Goal: Task Accomplishment & Management: Use online tool/utility

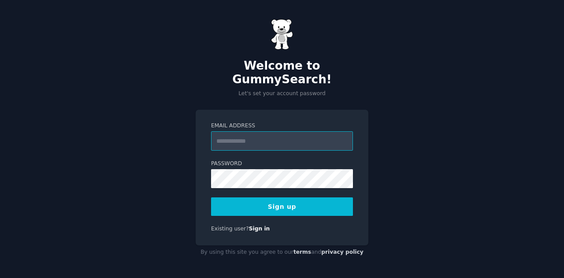
click at [0, 278] on com-1password-button at bounding box center [0, 278] width 0 height 0
type input "**********"
click at [278, 137] on input "**********" at bounding box center [282, 140] width 142 height 19
click at [286, 197] on button "Sign up" at bounding box center [282, 206] width 142 height 19
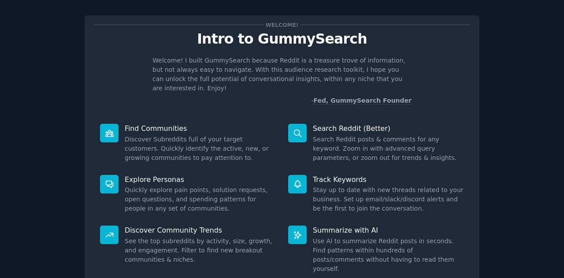
scroll to position [66, 0]
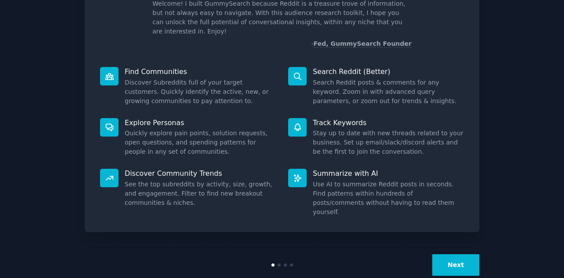
click at [466, 254] on button "Next" at bounding box center [455, 265] width 47 height 22
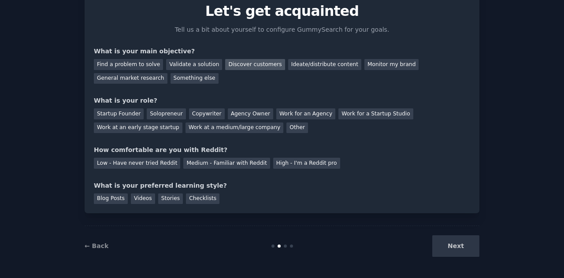
click at [241, 65] on div "Discover customers" at bounding box center [254, 64] width 59 height 11
click at [364, 61] on div "Monitor my brand" at bounding box center [391, 64] width 54 height 11
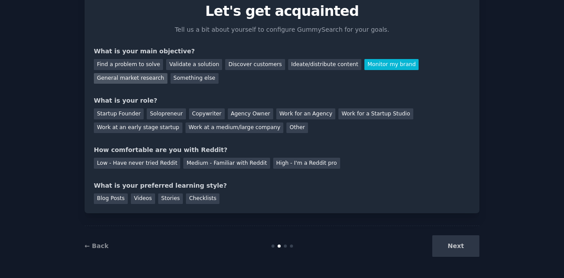
click at [167, 73] on div "General market research" at bounding box center [131, 78] width 74 height 11
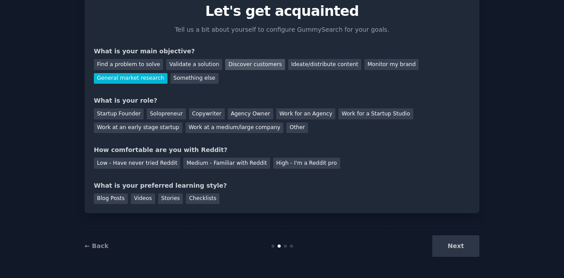
click at [242, 61] on div "Discover customers" at bounding box center [254, 64] width 59 height 11
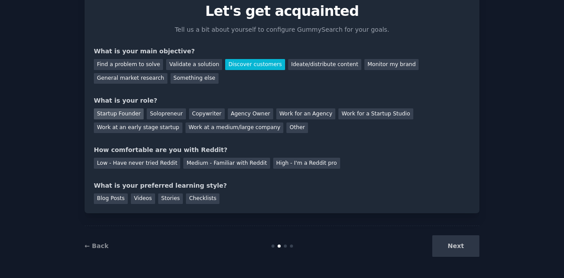
click at [108, 110] on div "Startup Founder" at bounding box center [119, 113] width 50 height 11
click at [236, 162] on div "Medium - Familiar with Reddit" at bounding box center [226, 163] width 86 height 11
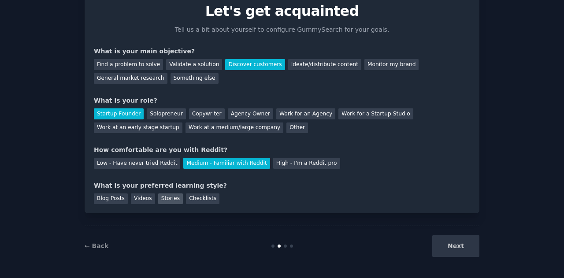
click at [162, 196] on div "Stories" at bounding box center [170, 198] width 25 height 11
click at [444, 245] on button "Next" at bounding box center [455, 246] width 47 height 22
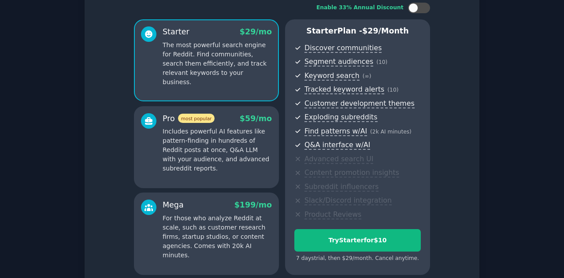
scroll to position [98, 0]
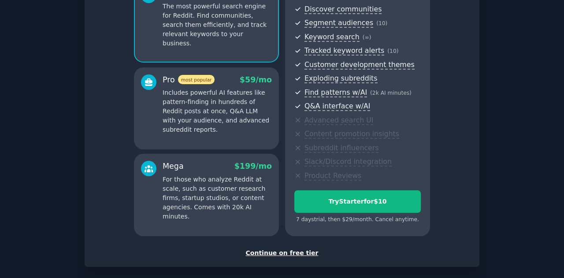
click at [278, 248] on div "Continue on free tier" at bounding box center [282, 252] width 376 height 9
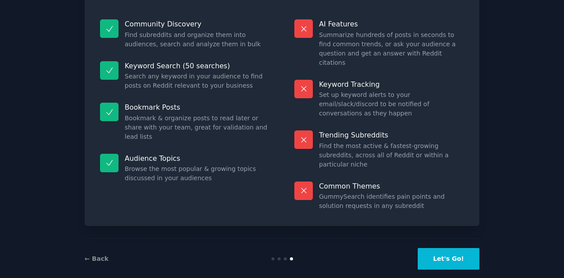
scroll to position [65, 0]
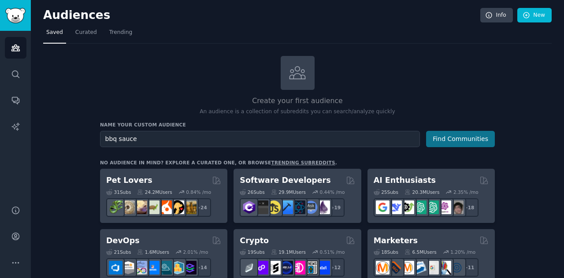
type input "bbq sauce"
click at [470, 134] on button "Find Communities" at bounding box center [460, 139] width 69 height 16
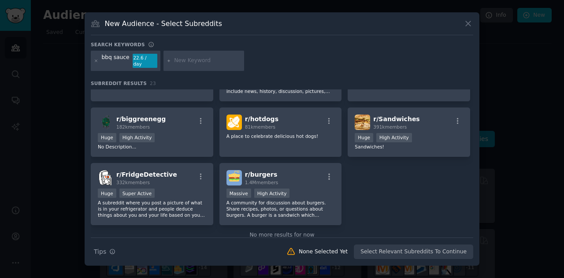
scroll to position [390, 0]
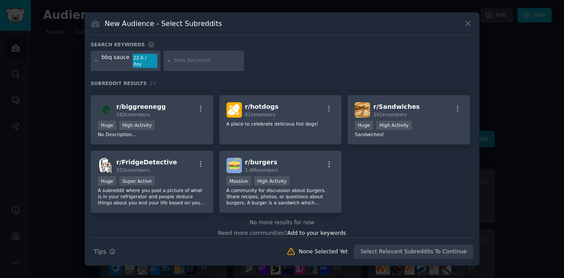
click at [466, 26] on icon at bounding box center [467, 23] width 9 height 9
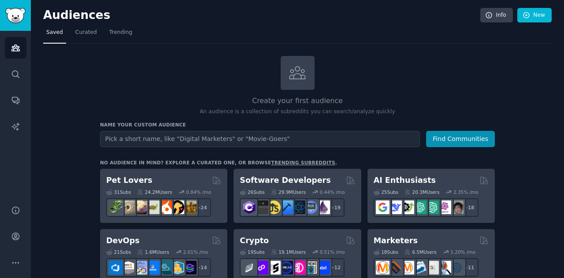
click at [202, 133] on input "text" at bounding box center [260, 139] width 320 height 16
type input "tamarind"
click at [426, 131] on button "Find Communities" at bounding box center [460, 139] width 69 height 16
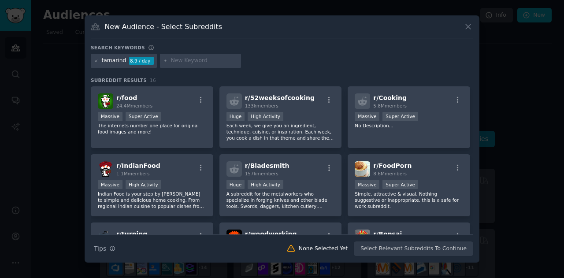
click at [115, 59] on div "tamarind" at bounding box center [114, 61] width 25 height 8
click at [132, 59] on div "8.9 / day" at bounding box center [141, 61] width 25 height 8
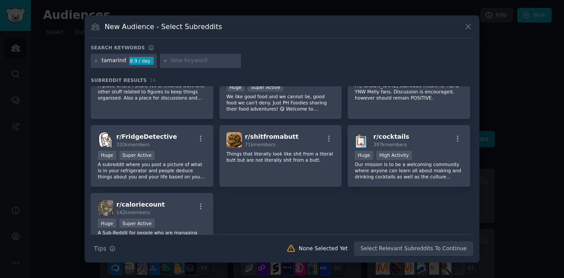
scroll to position [279, 0]
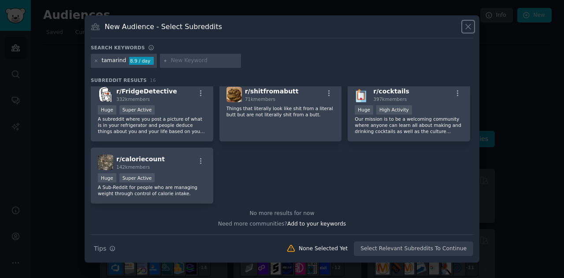
click at [471, 27] on icon at bounding box center [467, 26] width 9 height 9
